Goal: Task Accomplishment & Management: Use online tool/utility

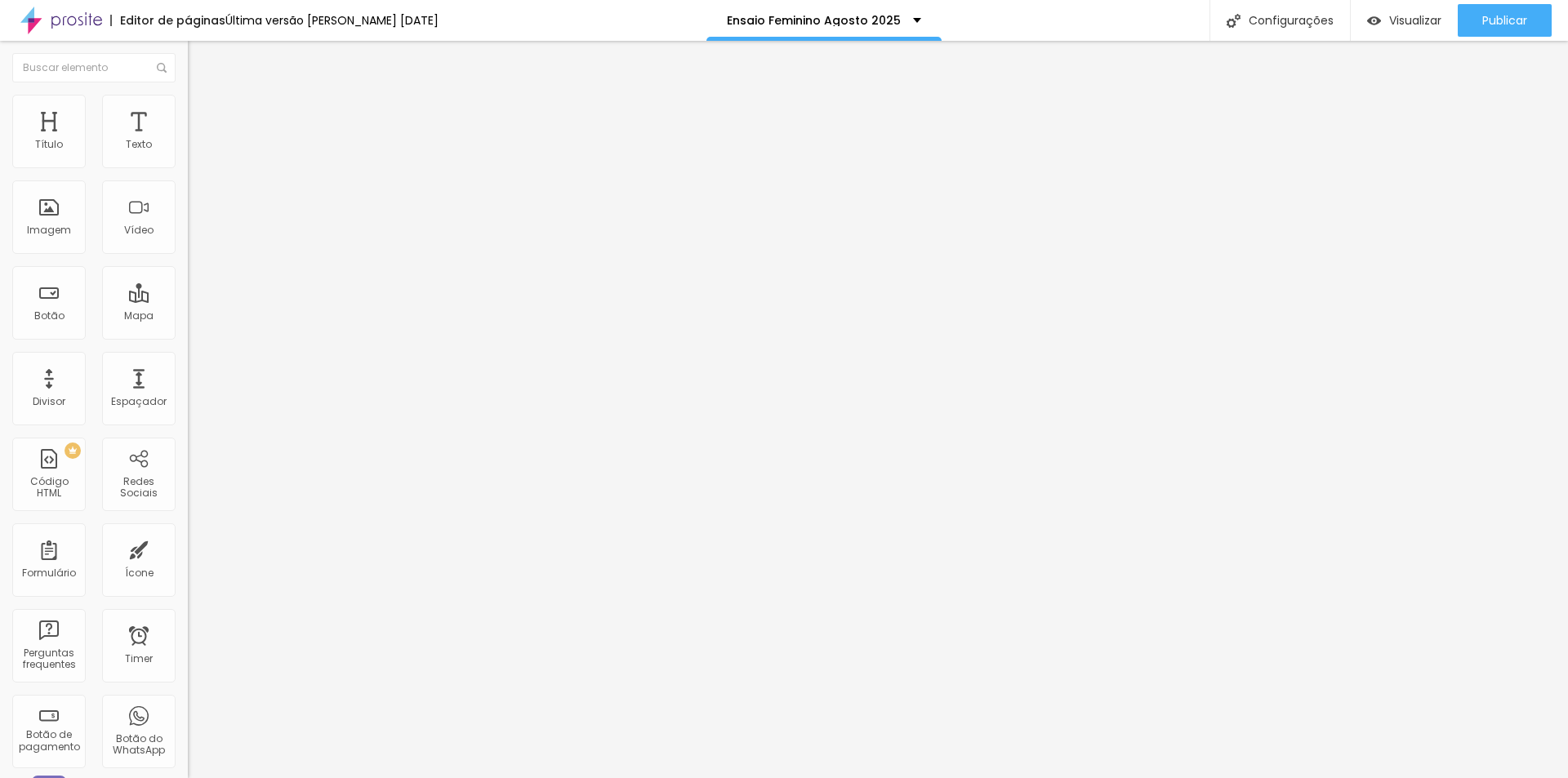
click at [188, 140] on span "Trocar imagem" at bounding box center [232, 134] width 89 height 14
click at [1402, 18] on span "Visualizar" at bounding box center [1415, 21] width 52 height 13
click at [203, 115] on span "Avançado" at bounding box center [229, 121] width 54 height 14
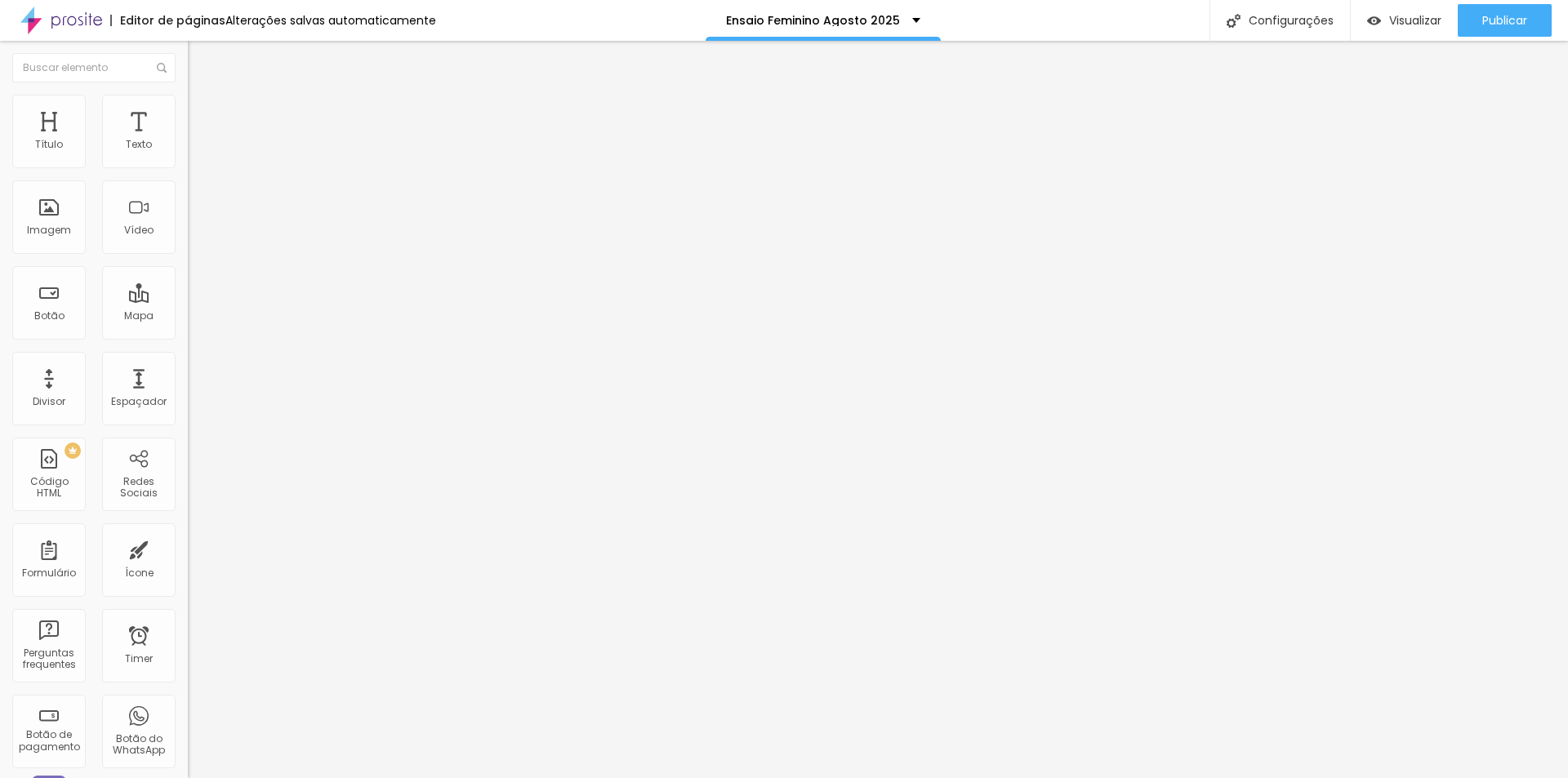
type input "25"
type input "11"
type input "0"
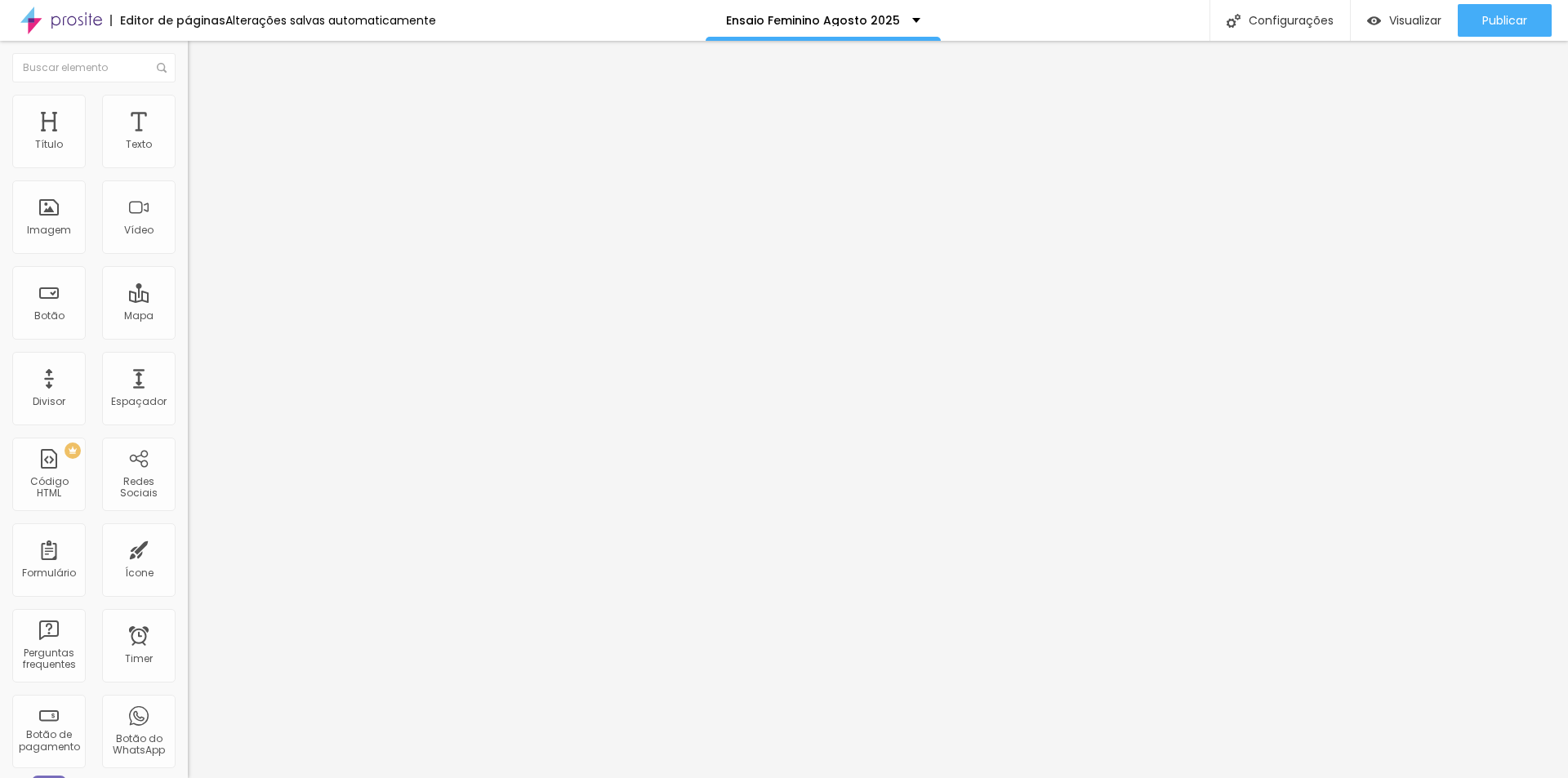
type input "0"
drag, startPoint x: 39, startPoint y: 191, endPoint x: 0, endPoint y: 200, distance: 40.0
type input "0"
click at [188, 548] on input "range" at bounding box center [240, 554] width 105 height 13
click at [203, 115] on span "Avançado" at bounding box center [229, 121] width 54 height 14
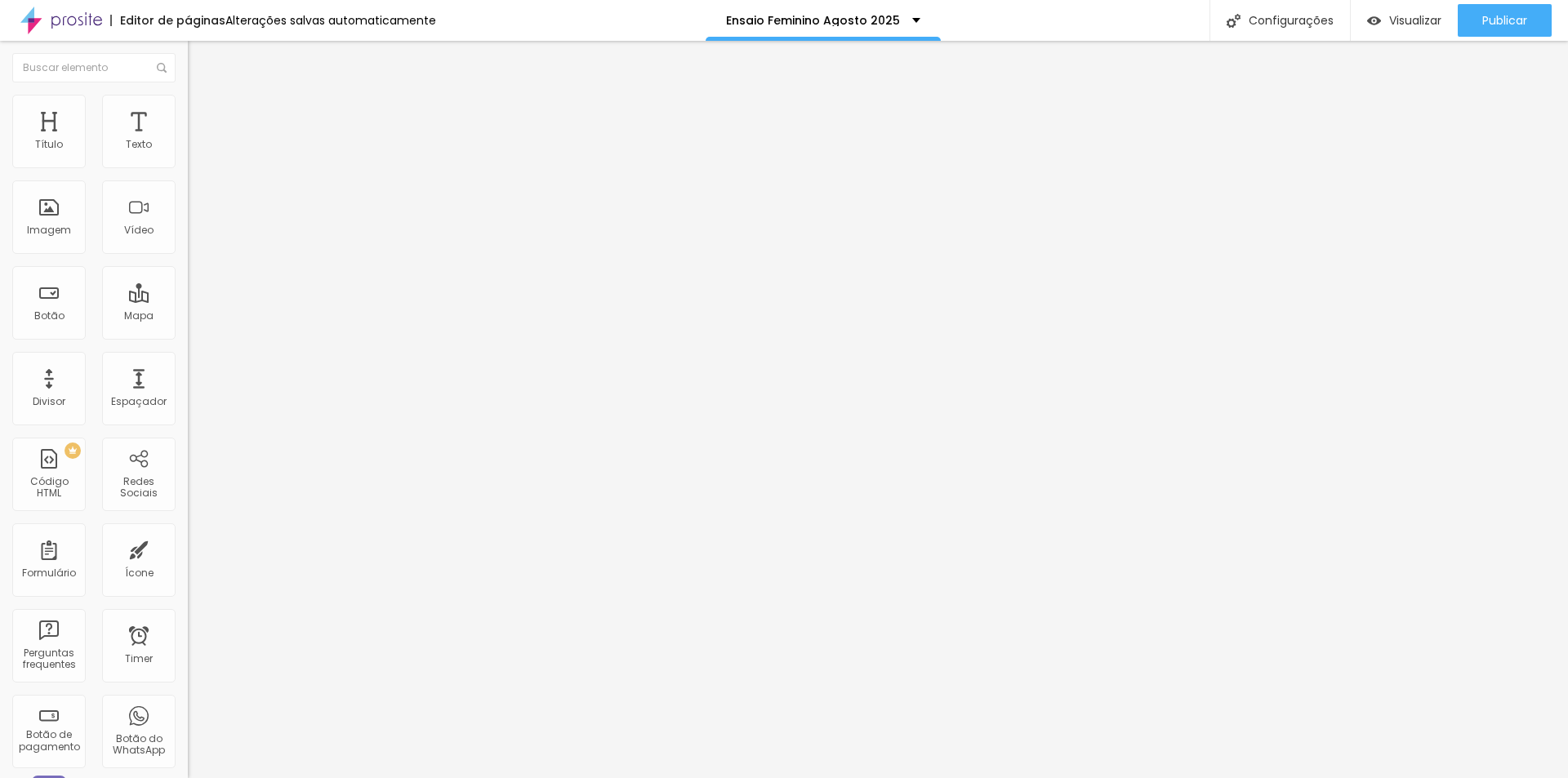
type input "23"
type input "0"
drag, startPoint x: 40, startPoint y: 192, endPoint x: 0, endPoint y: 190, distance: 40.0
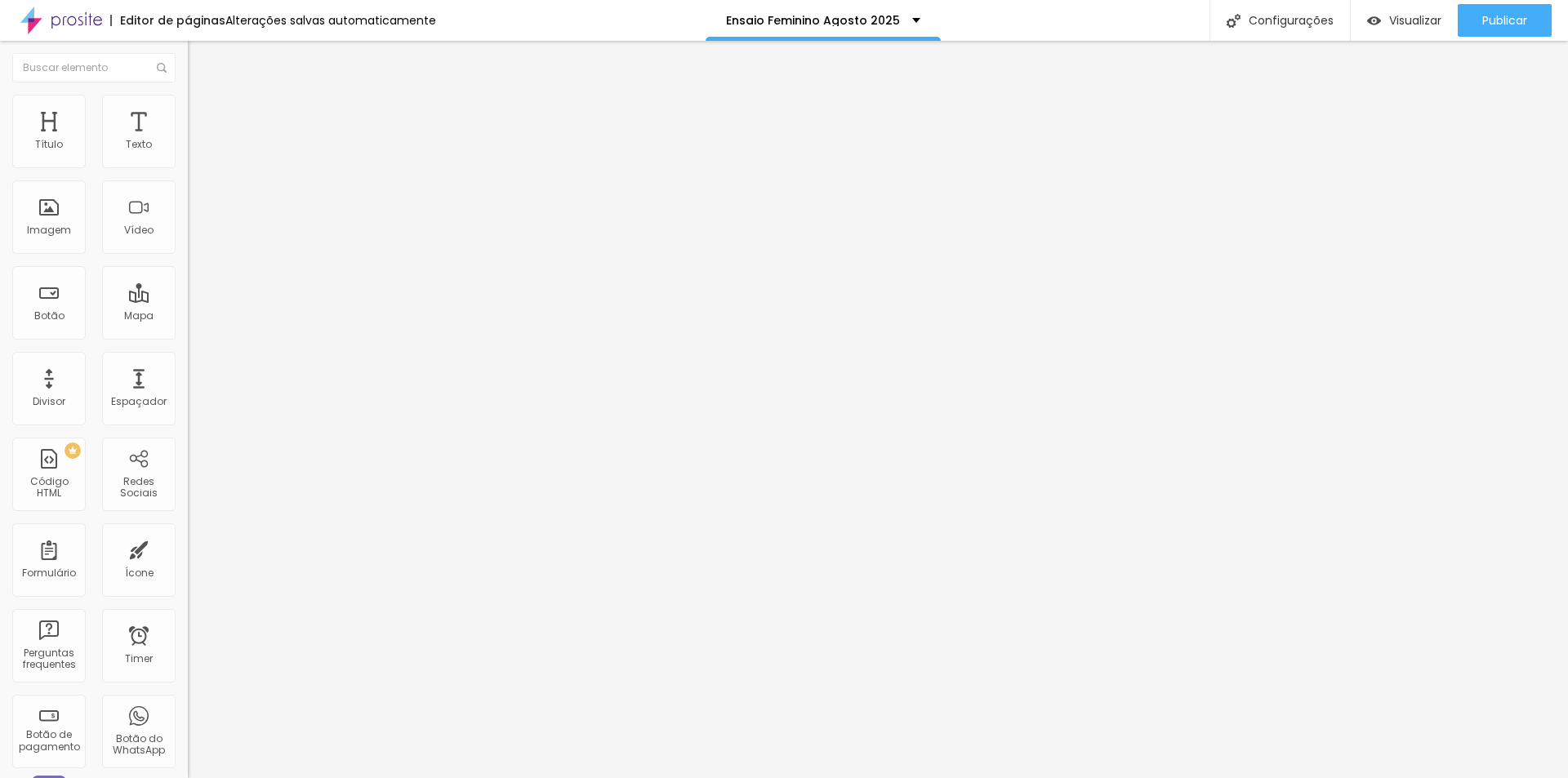
type input "0"
click at [188, 548] on input "range" at bounding box center [240, 554] width 105 height 13
click at [1409, 27] on span "Visualizar" at bounding box center [1415, 21] width 52 height 13
click at [1390, 17] on span "Visualizar" at bounding box center [1415, 21] width 52 height 13
click at [188, 140] on span "Adicionar imagem" at bounding box center [240, 134] width 105 height 14
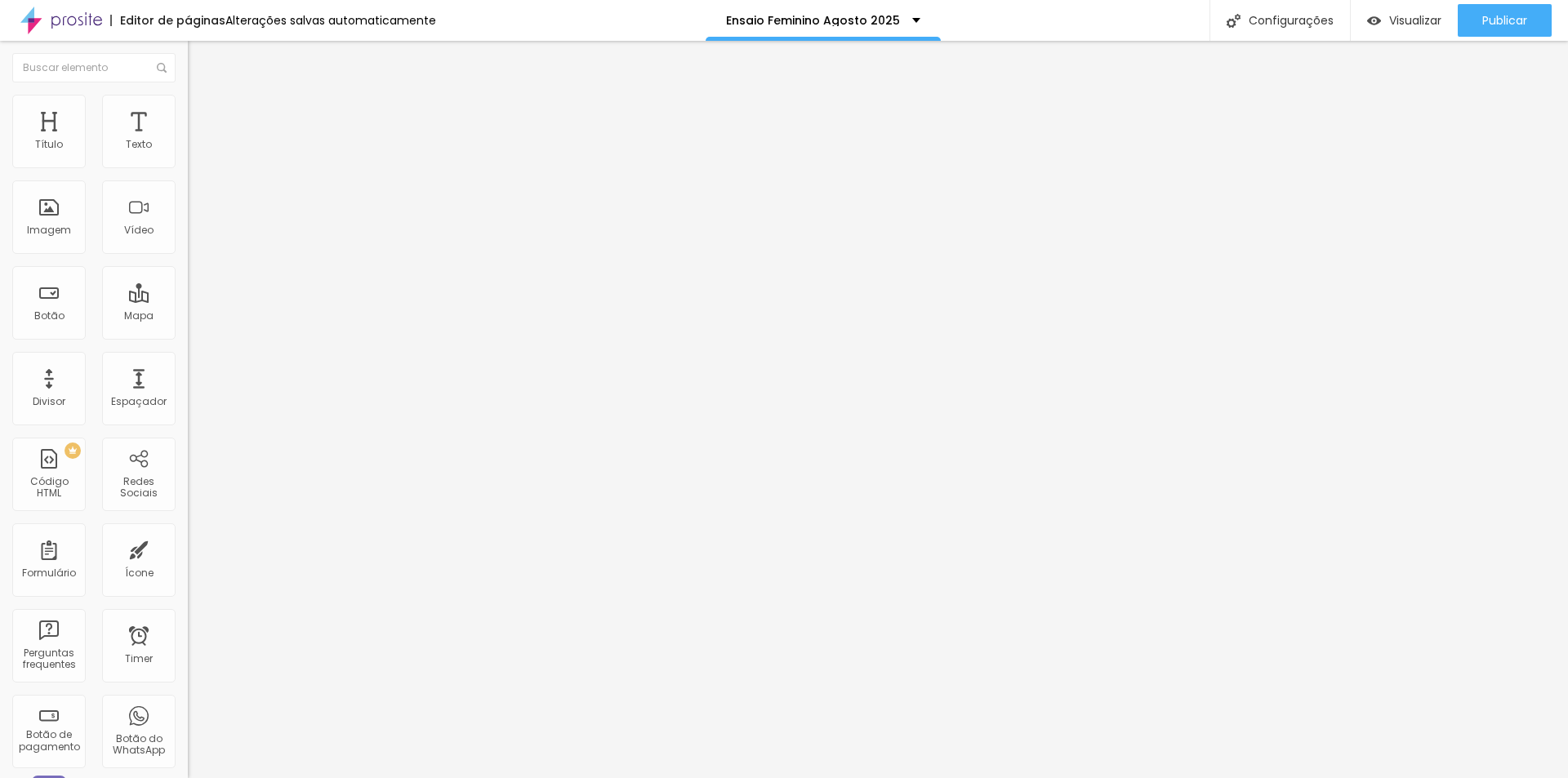
click at [1413, 20] on span "Visualizar" at bounding box center [1415, 21] width 52 height 13
click at [188, 140] on span "Trocar imagem" at bounding box center [232, 134] width 89 height 14
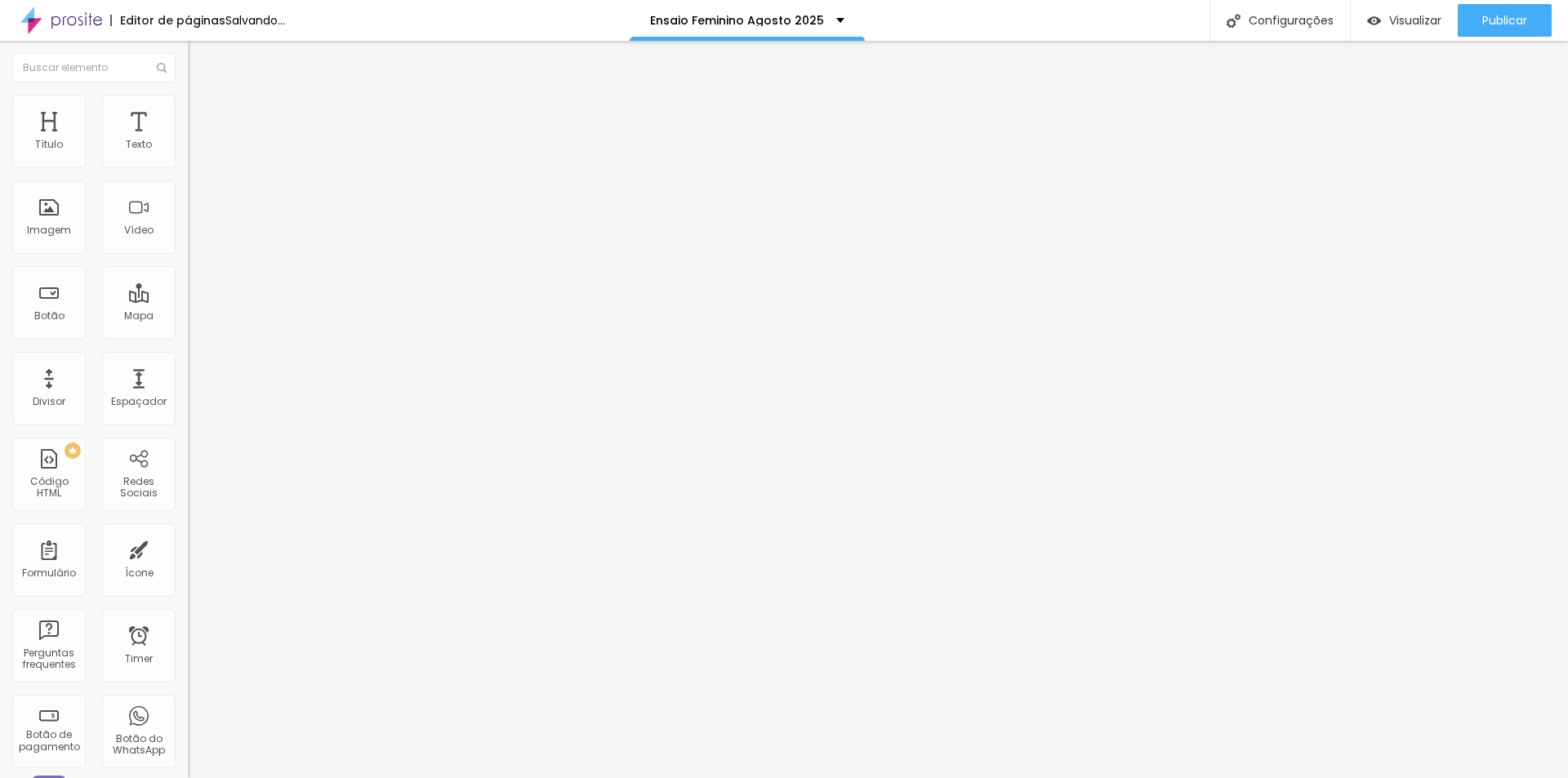
click at [188, 111] on img at bounding box center [195, 118] width 15 height 15
click at [188, 106] on li "Estilo" at bounding box center [282, 102] width 188 height 16
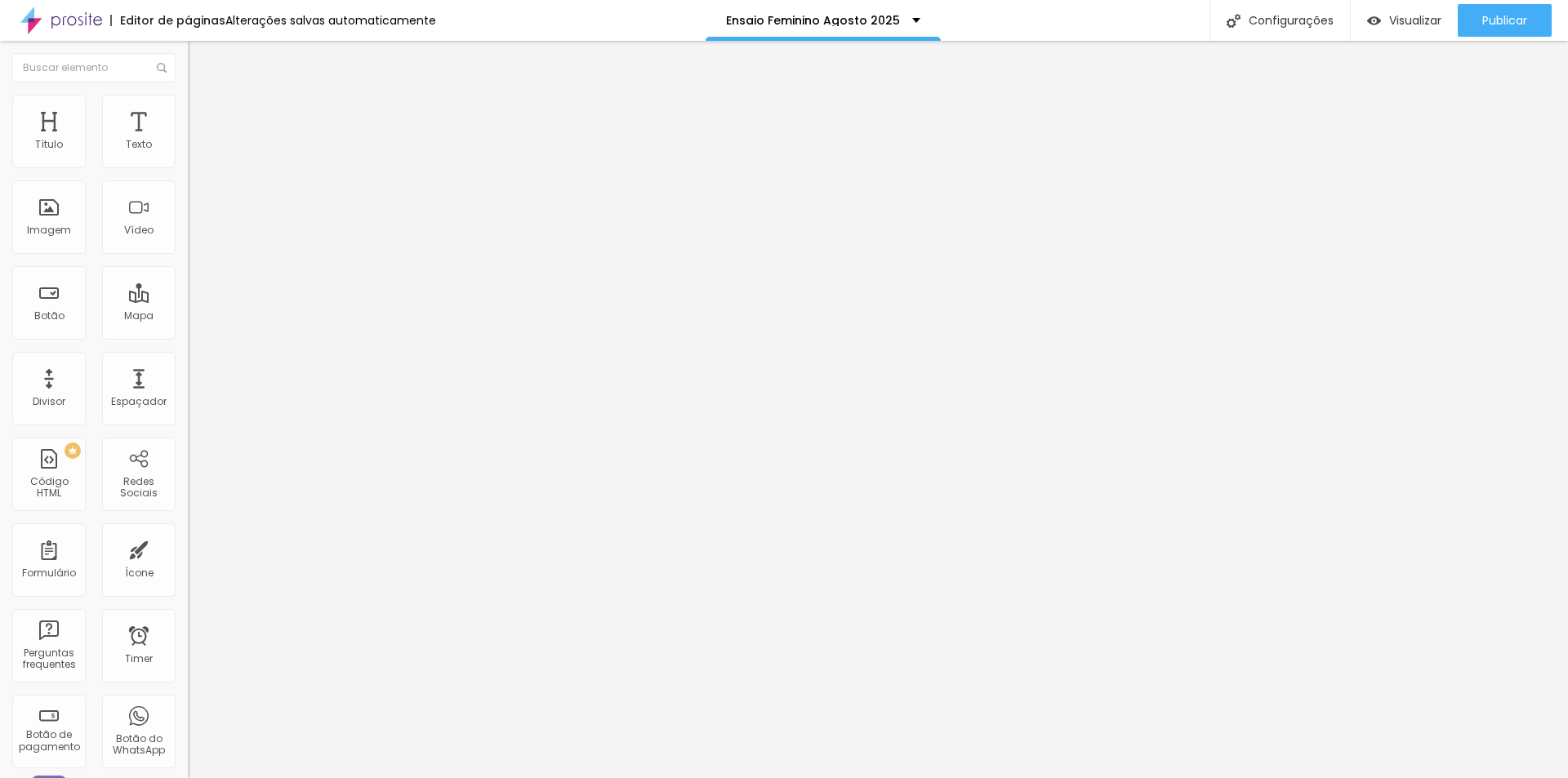
type input "95"
type input "90"
type input "85"
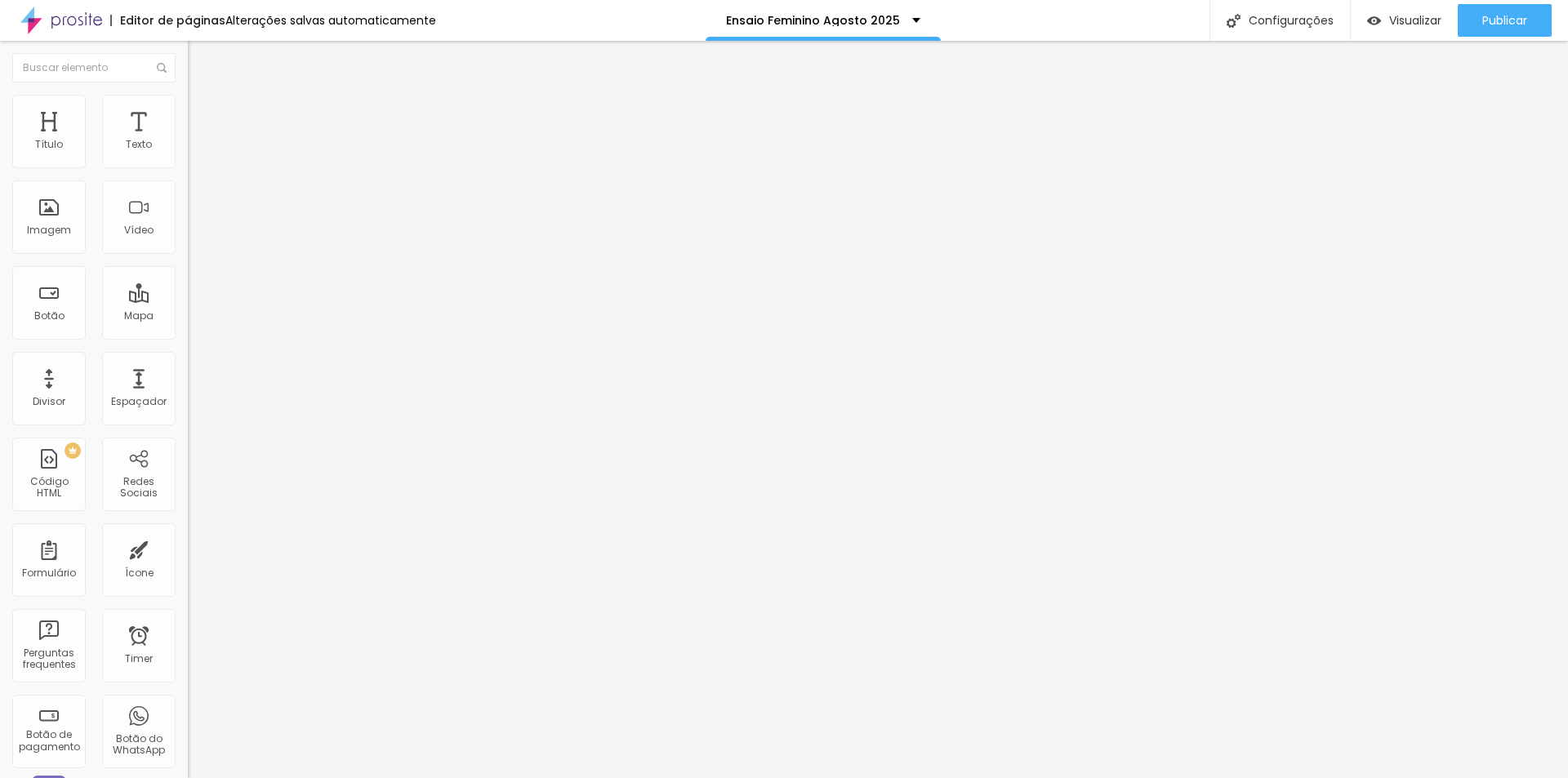
type input "85"
type input "80"
type input "75"
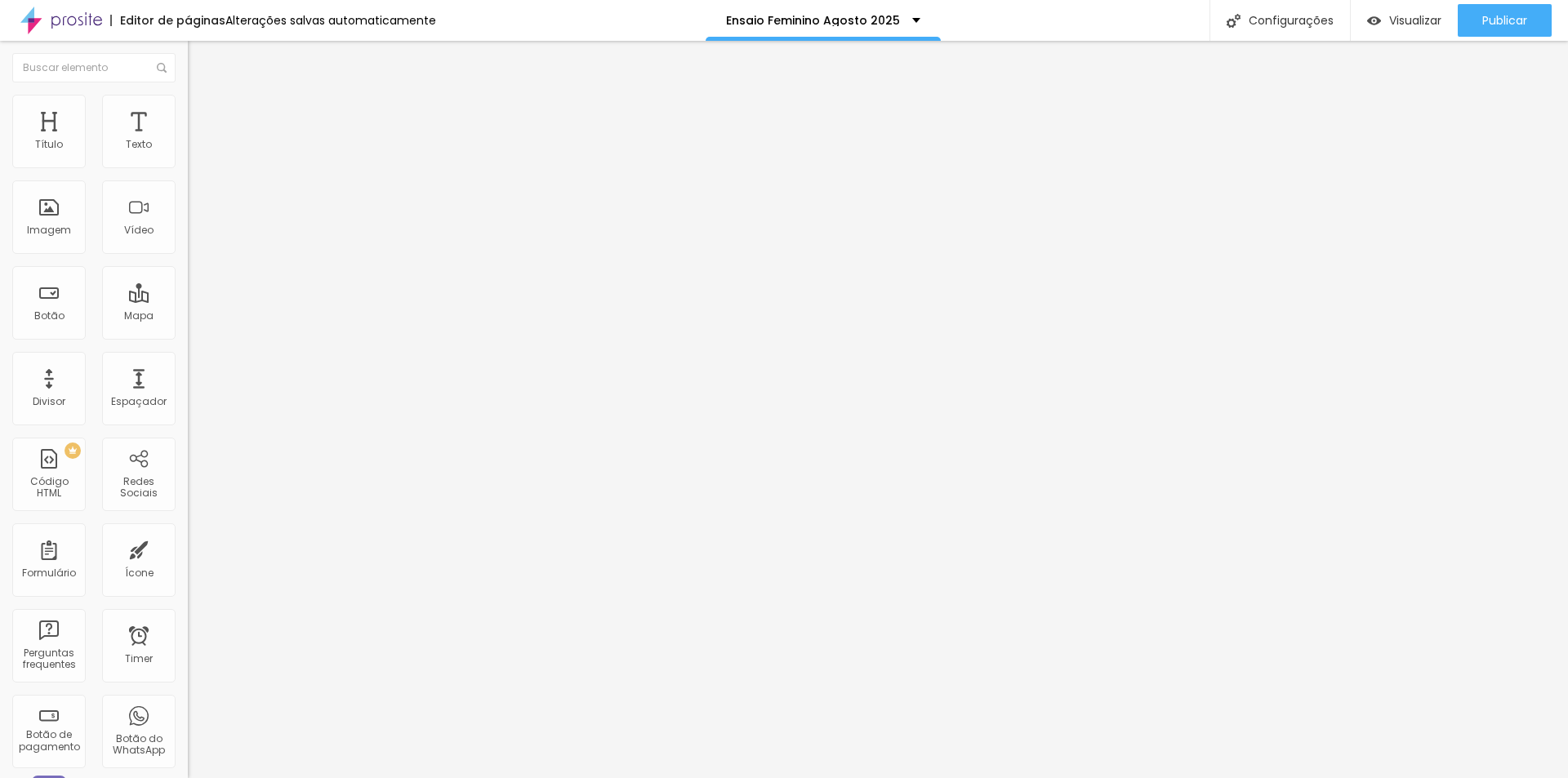
type input "80"
type input "85"
type input "90"
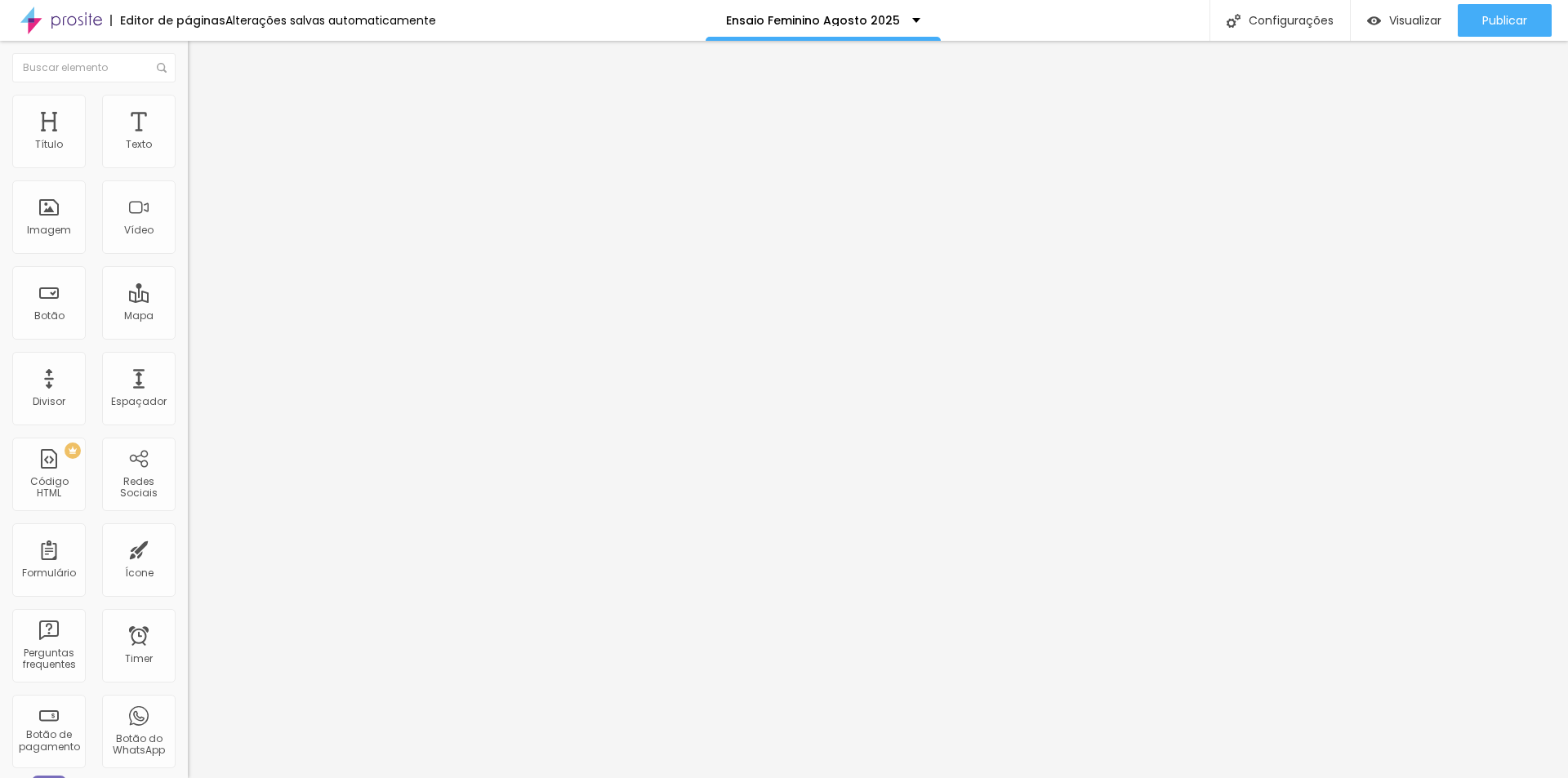
type input "90"
type input "95"
drag, startPoint x: 167, startPoint y: 175, endPoint x: 186, endPoint y: 174, distance: 19.0
click at [188, 168] on input "range" at bounding box center [240, 161] width 105 height 13
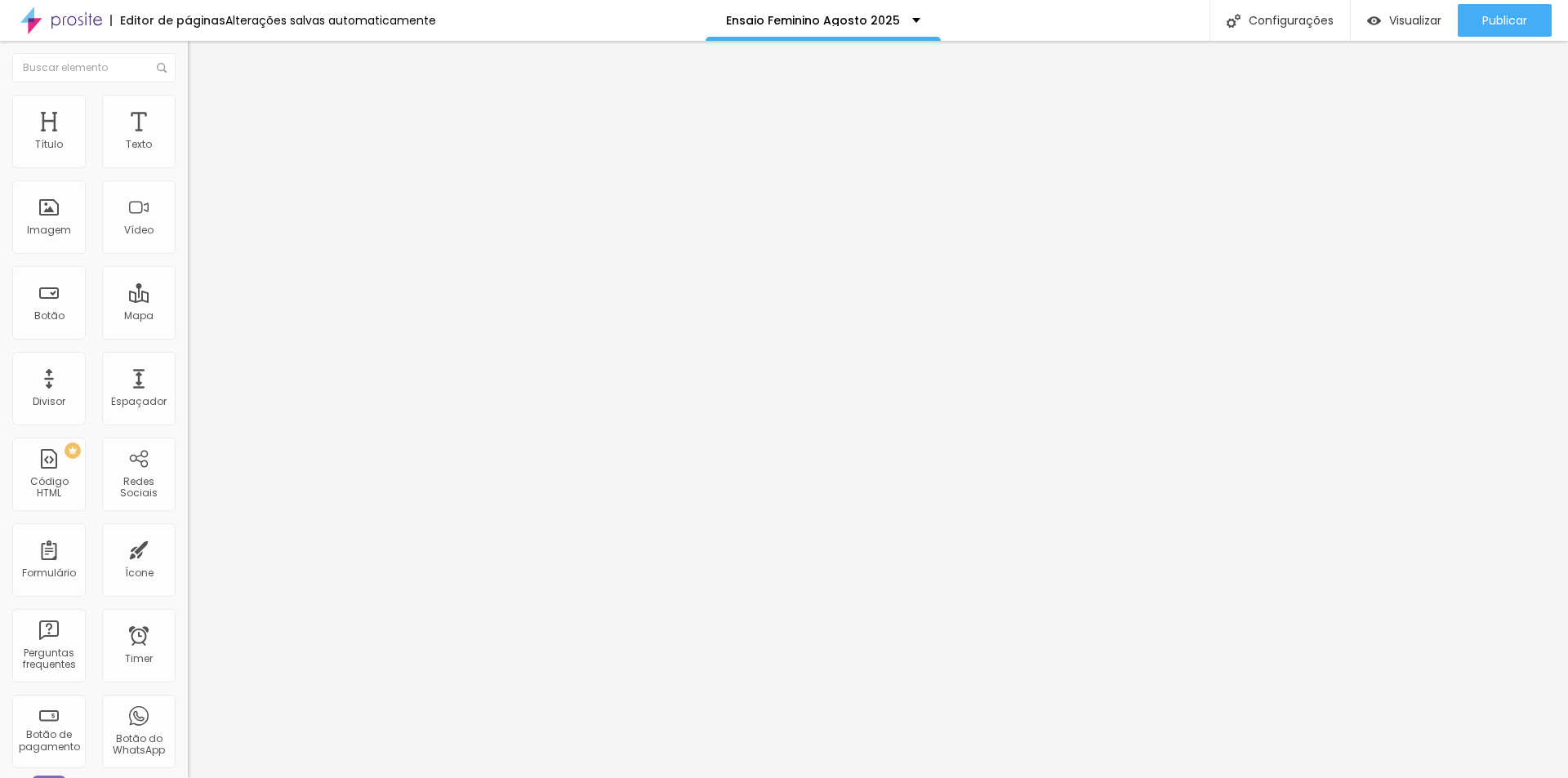
type input "100"
click at [188, 95] on li "Conteúdo" at bounding box center [282, 86] width 188 height 16
click at [188, 140] on span "Trocar imagem" at bounding box center [232, 134] width 89 height 14
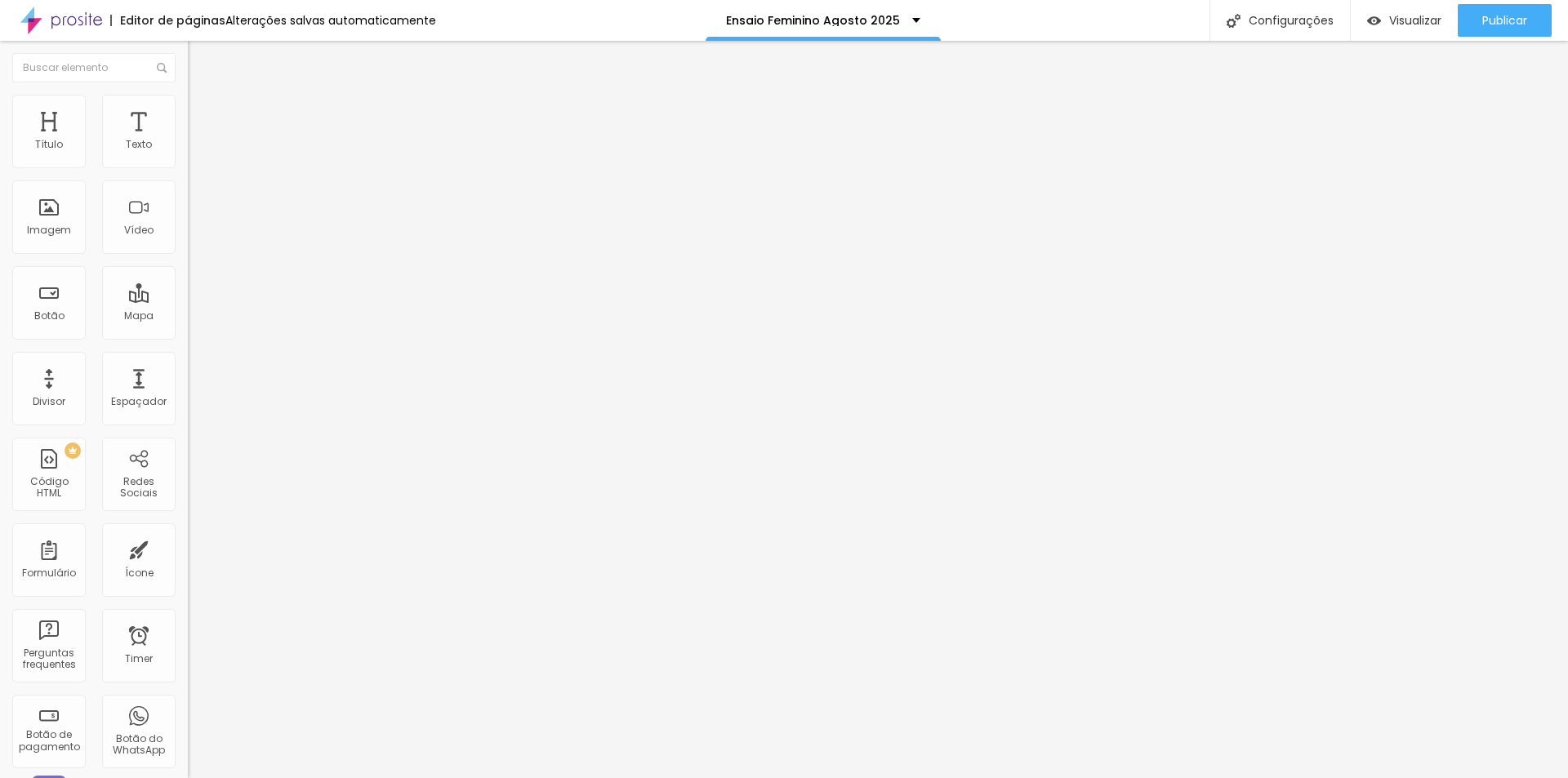
drag, startPoint x: 147, startPoint y: 109, endPoint x: 138, endPoint y: 130, distance: 22.8
click at [203, 115] on span "Avançado" at bounding box center [229, 121] width 54 height 14
click at [188, 111] on li "Avançado" at bounding box center [282, 118] width 188 height 16
